Goal: Information Seeking & Learning: Learn about a topic

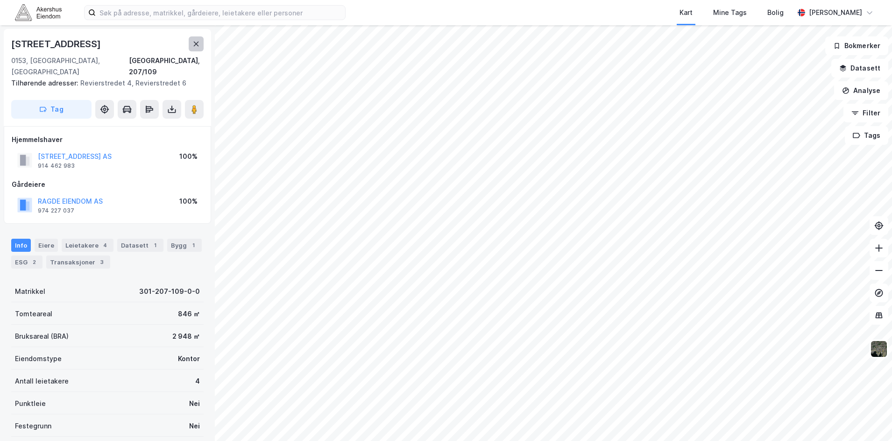
click at [197, 45] on icon at bounding box center [196, 44] width 5 height 5
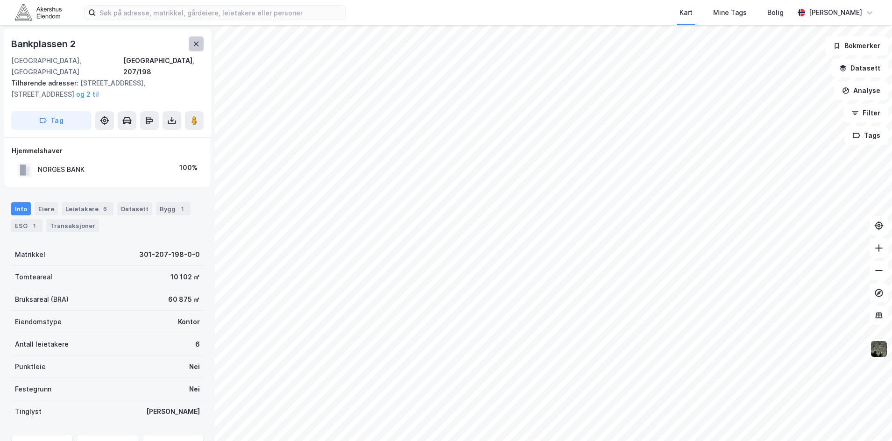
click at [199, 46] on icon at bounding box center [196, 44] width 5 height 5
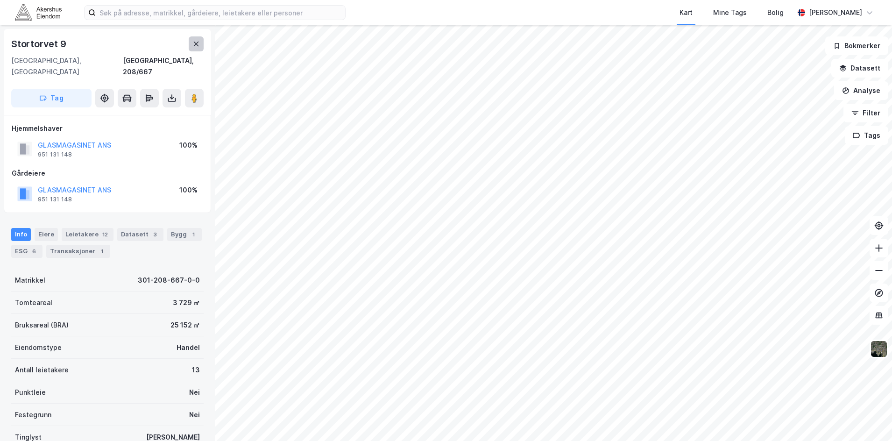
click at [194, 46] on icon at bounding box center [195, 43] width 7 height 7
